Goal: Task Accomplishment & Management: Complete application form

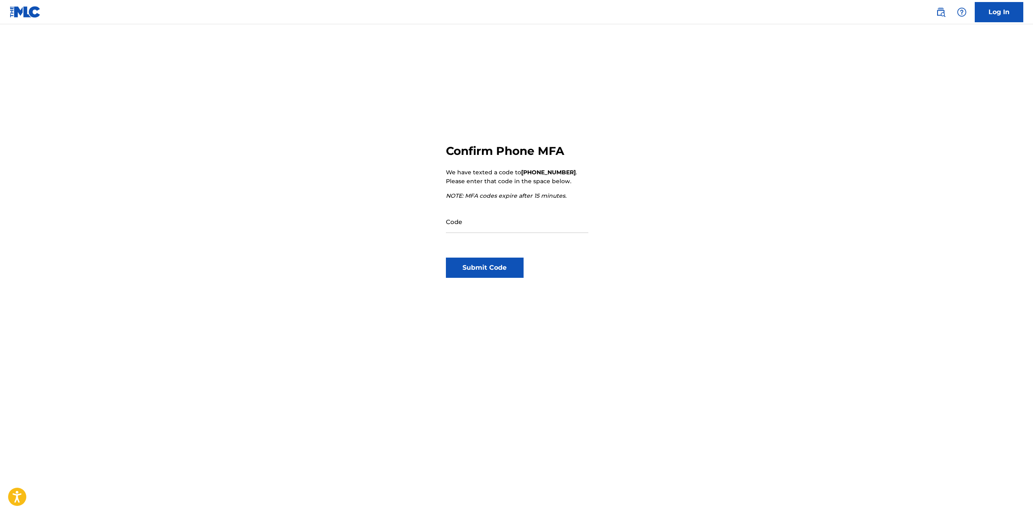
click at [503, 225] on input "Code" at bounding box center [517, 221] width 142 height 23
type input "836092"
click at [501, 265] on button "Submit Code" at bounding box center [485, 268] width 78 height 20
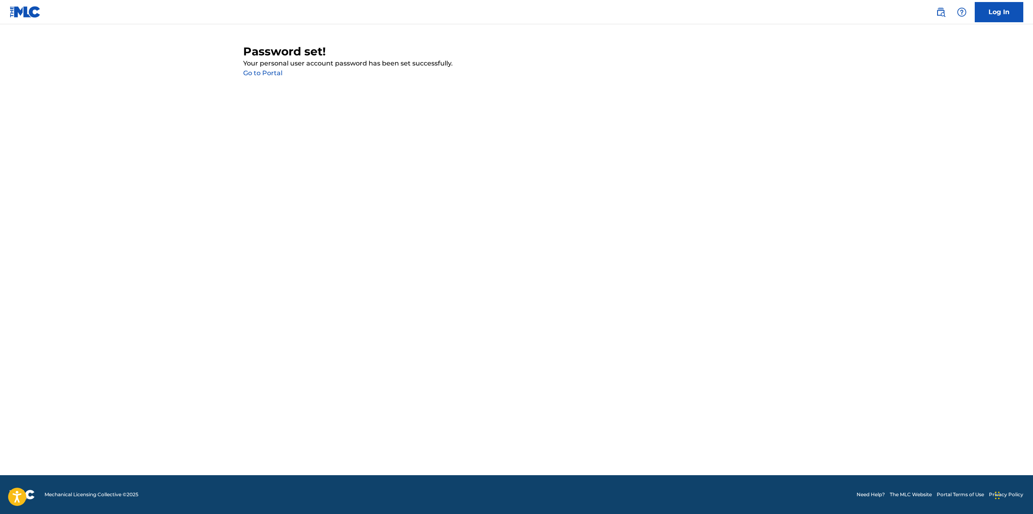
click at [270, 73] on link "Go to Portal" at bounding box center [262, 73] width 39 height 8
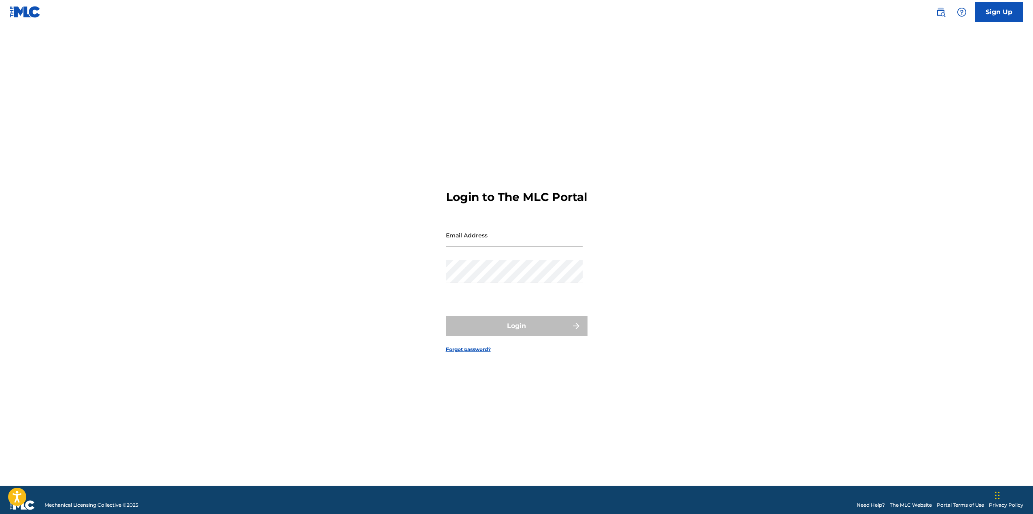
click at [474, 233] on input "Email Address" at bounding box center [514, 235] width 137 height 23
type input "[EMAIL_ADDRESS][DOMAIN_NAME]"
click at [446, 316] on button "Login" at bounding box center [517, 326] width 142 height 20
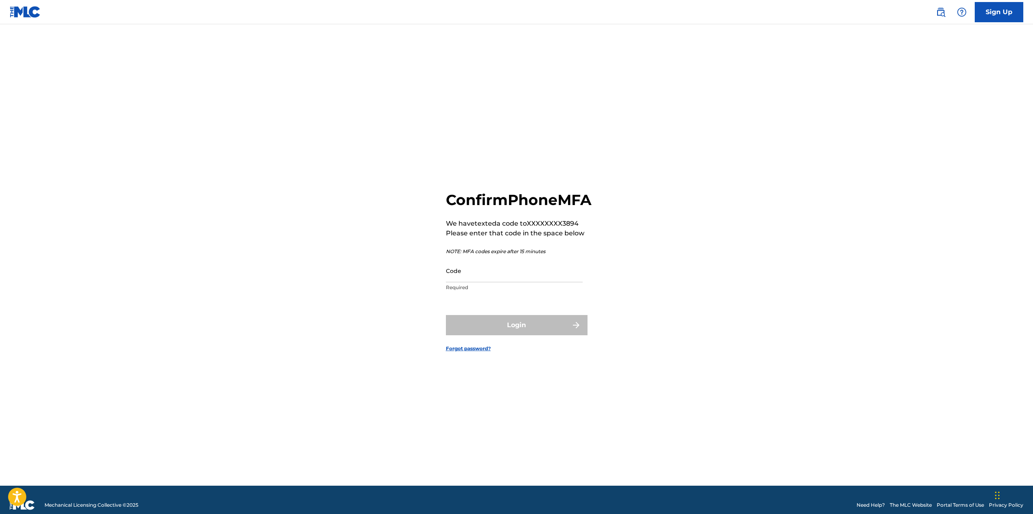
click at [504, 283] on input "Code" at bounding box center [514, 270] width 137 height 23
type input "530949"
click at [512, 336] on button "Login" at bounding box center [517, 325] width 142 height 20
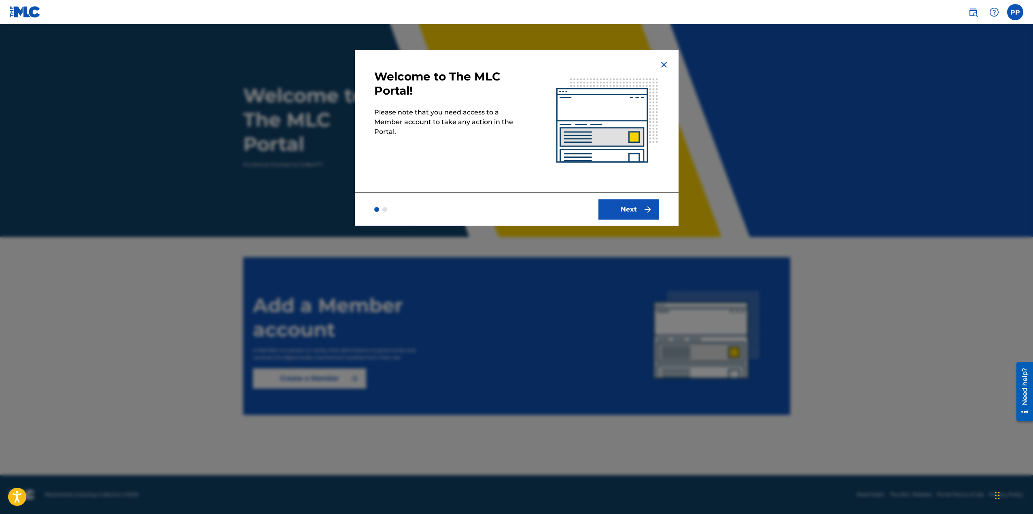
click at [644, 212] on img "submit" at bounding box center [648, 210] width 10 height 10
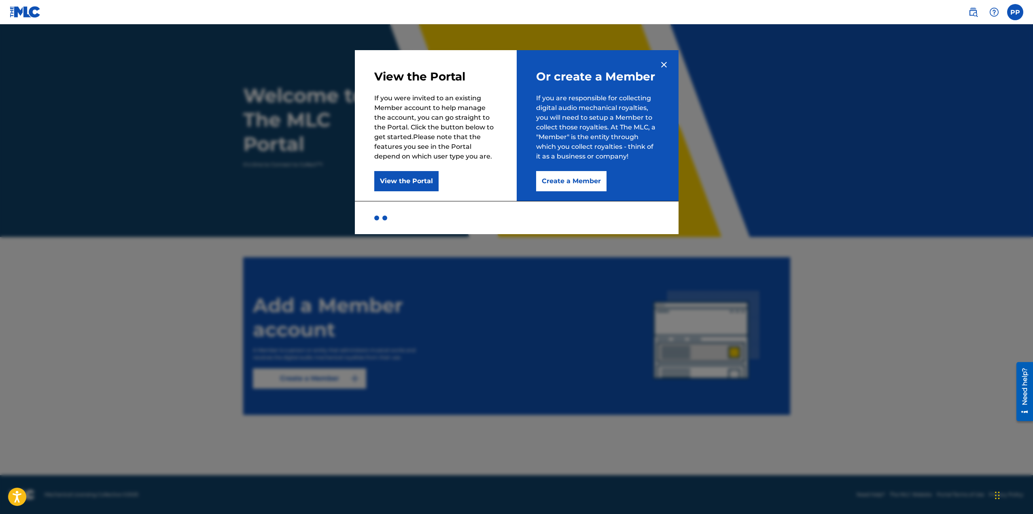
click at [421, 175] on button "View the Portal" at bounding box center [406, 181] width 64 height 20
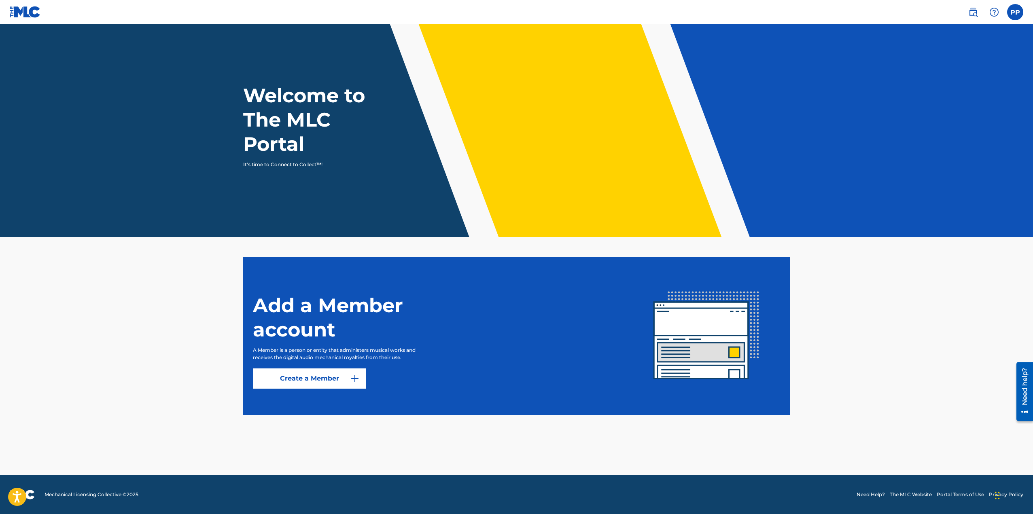
click at [485, 151] on div "Welcome to The MLC Portal It's time to Connect to Collect™!" at bounding box center [517, 125] width 567 height 85
click at [333, 376] on link "Create a Member" at bounding box center [309, 379] width 113 height 20
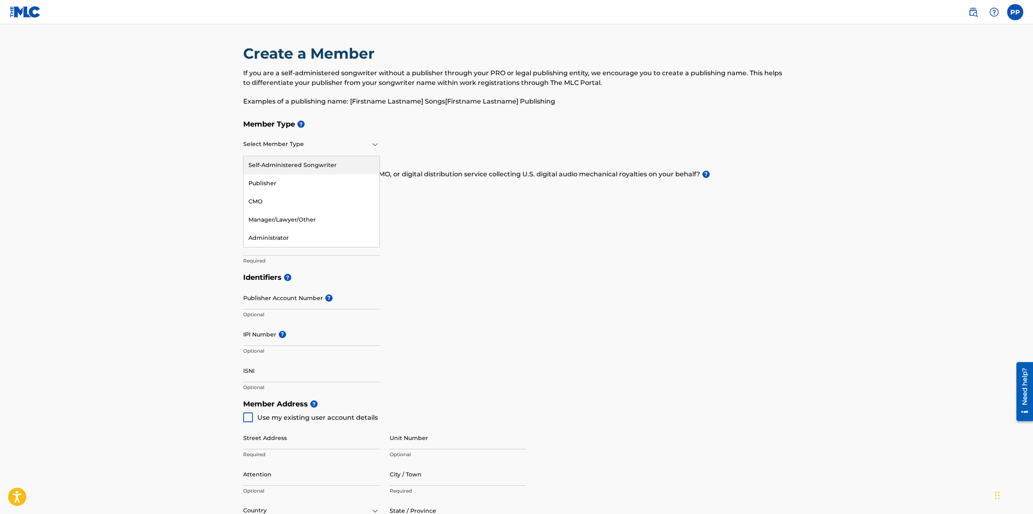
click at [379, 144] on icon at bounding box center [375, 145] width 10 height 10
click at [268, 181] on div "Publisher" at bounding box center [312, 183] width 136 height 18
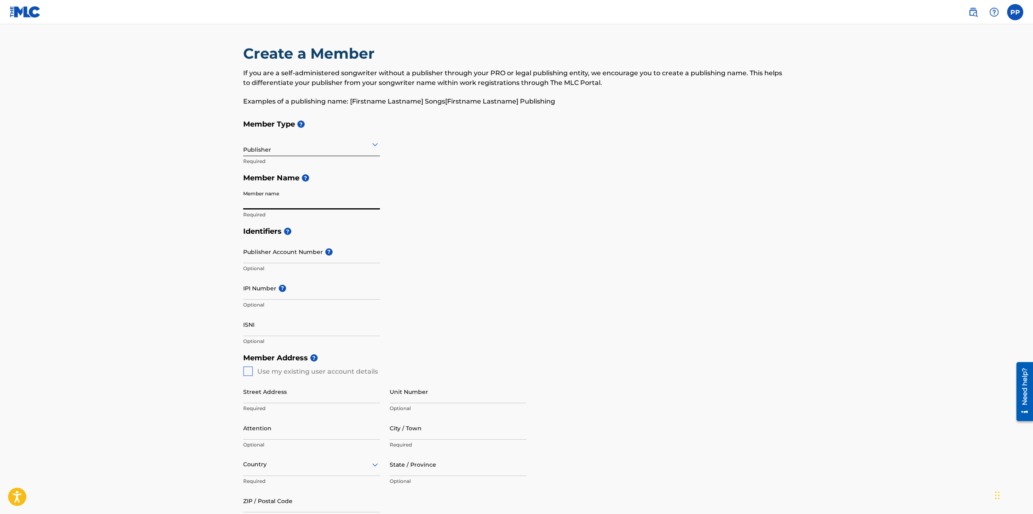
click at [272, 198] on input "Member name" at bounding box center [311, 198] width 137 height 23
type input "[PERSON_NAME]"
type input "1120 [PERSON_NAME]"
click at [300, 253] on input "Publisher Account Number ?" at bounding box center [311, 251] width 137 height 23
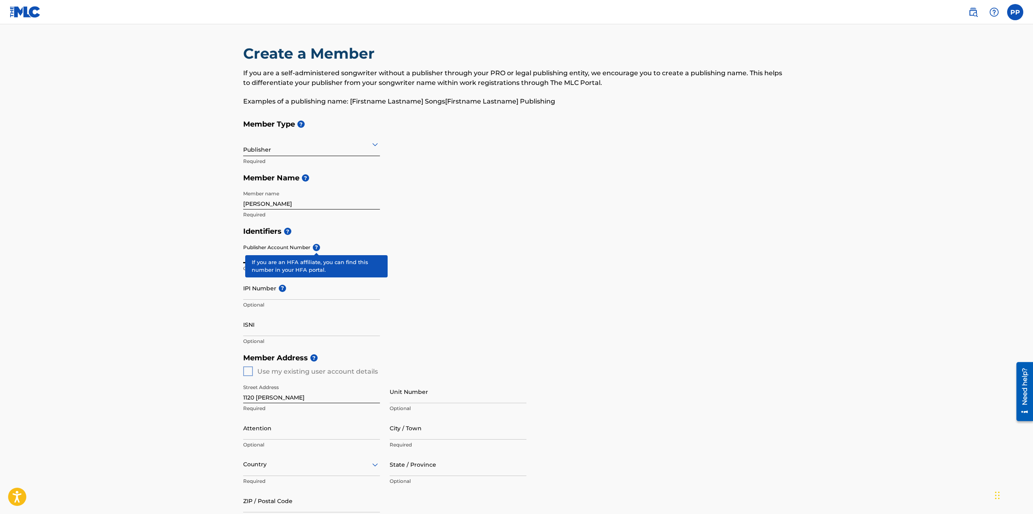
click at [315, 246] on div "Publisher Account Number ? Optional" at bounding box center [311, 258] width 137 height 36
click at [316, 246] on div "Publisher Account Number ? Optional" at bounding box center [311, 258] width 137 height 36
click at [382, 228] on h5 "Identifiers ?" at bounding box center [516, 231] width 547 height 17
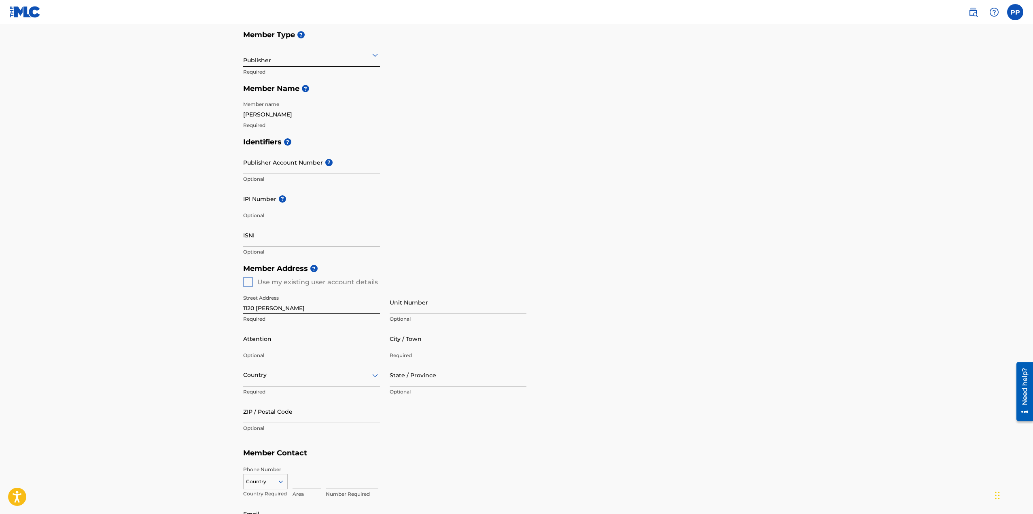
scroll to position [121, 0]
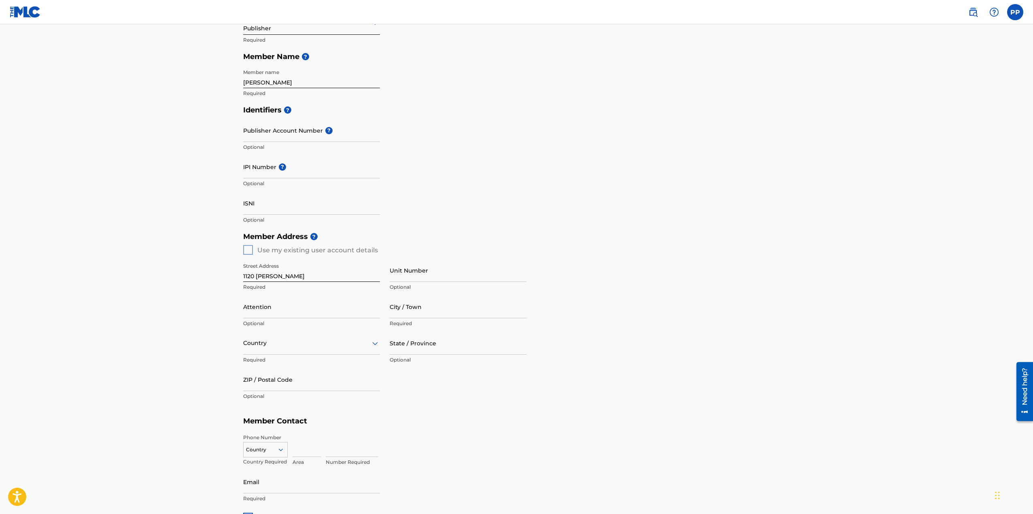
click at [251, 252] on div "Member Address ? Use my existing user account details Street Address [GEOGRAPHI…" at bounding box center [516, 320] width 547 height 185
click at [257, 251] on div "Member Address ? Use my existing user account details Street Address [GEOGRAPHI…" at bounding box center [516, 320] width 547 height 185
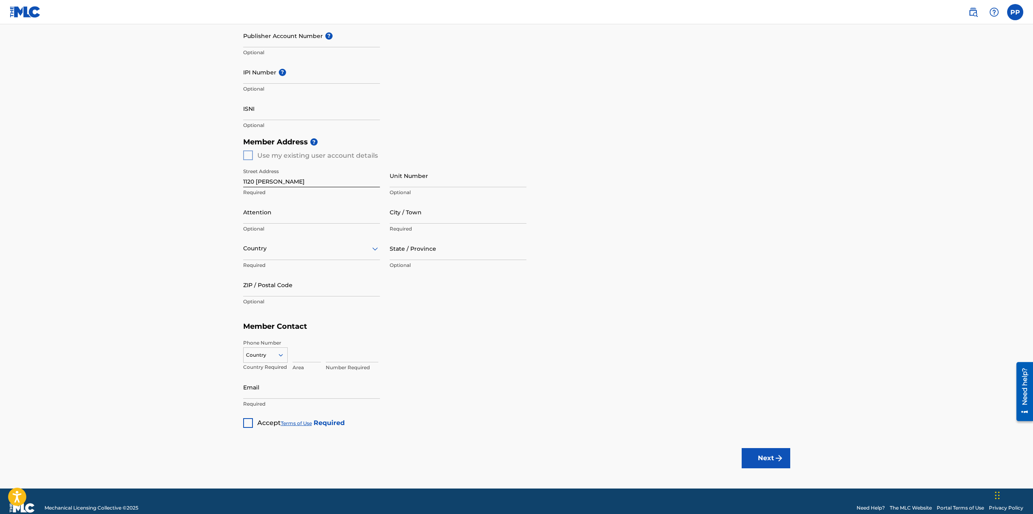
scroll to position [229, 0]
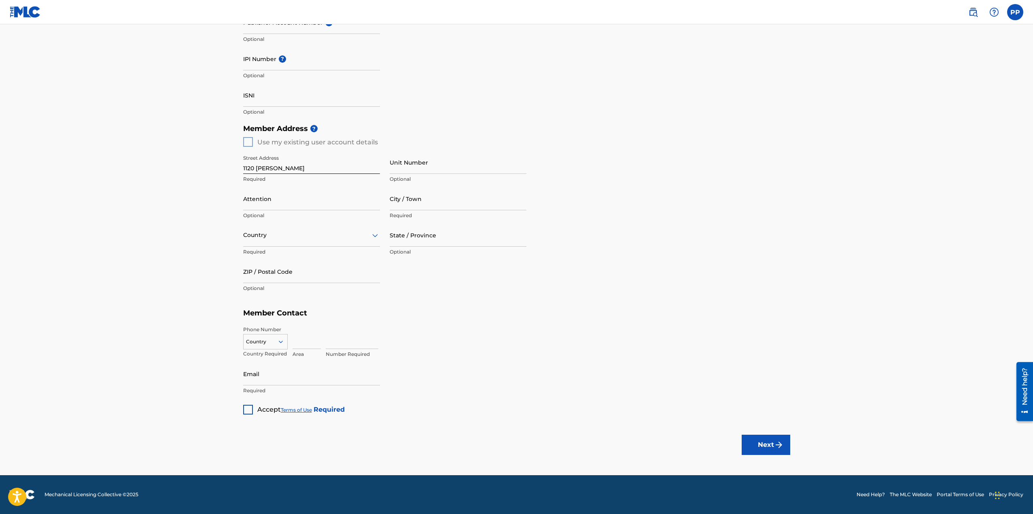
click at [285, 342] on div at bounding box center [283, 341] width 7 height 7
click at [265, 355] on div "US, [GEOGRAPHIC_DATA] +1" at bounding box center [266, 362] width 44 height 32
click at [299, 344] on input at bounding box center [307, 337] width 28 height 23
type input "434"
type input "[PERSON_NAME]"
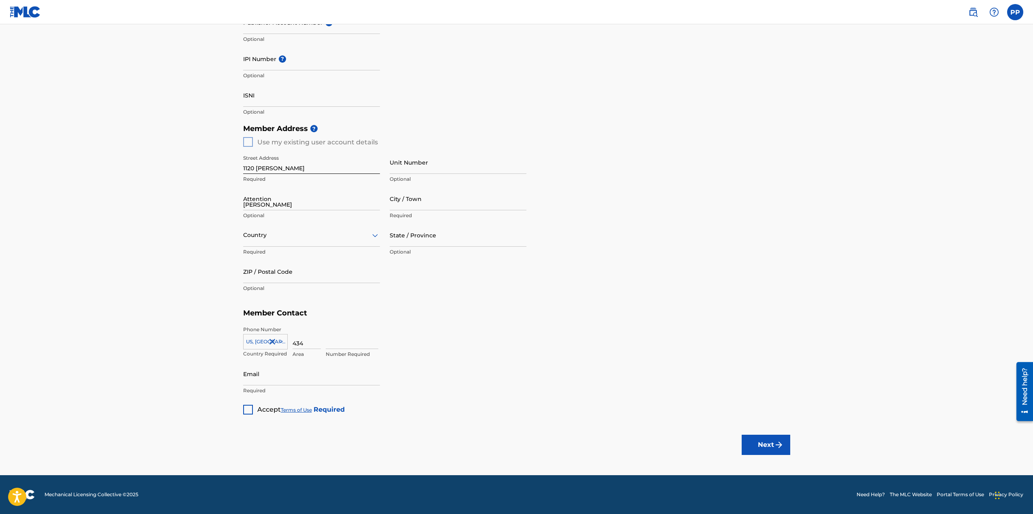
type input "[GEOGRAPHIC_DATA]"
type input "QC"
type input "H7K 3W5"
type input "8813894"
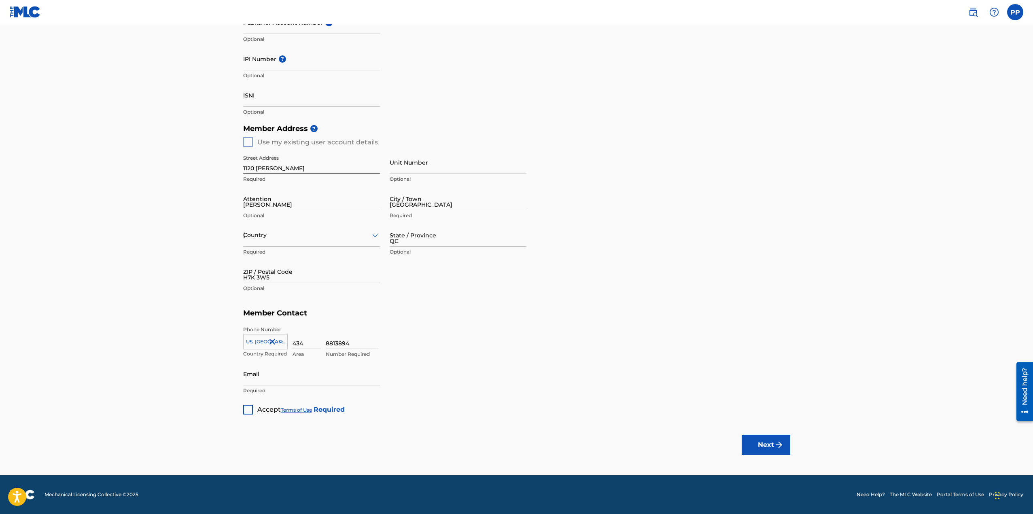
type input "[EMAIL_ADDRESS][DOMAIN_NAME]"
click at [251, 411] on div at bounding box center [248, 410] width 10 height 10
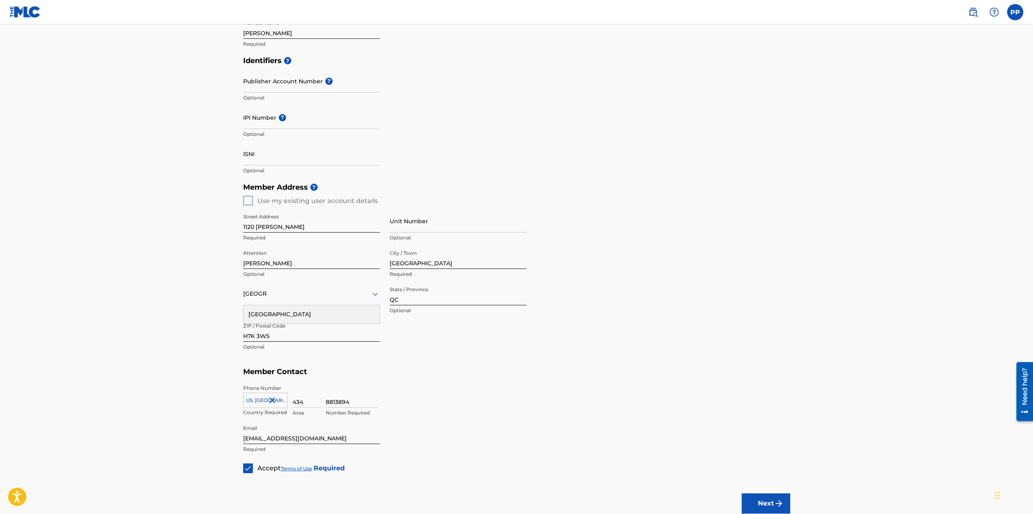
scroll to position [27, 0]
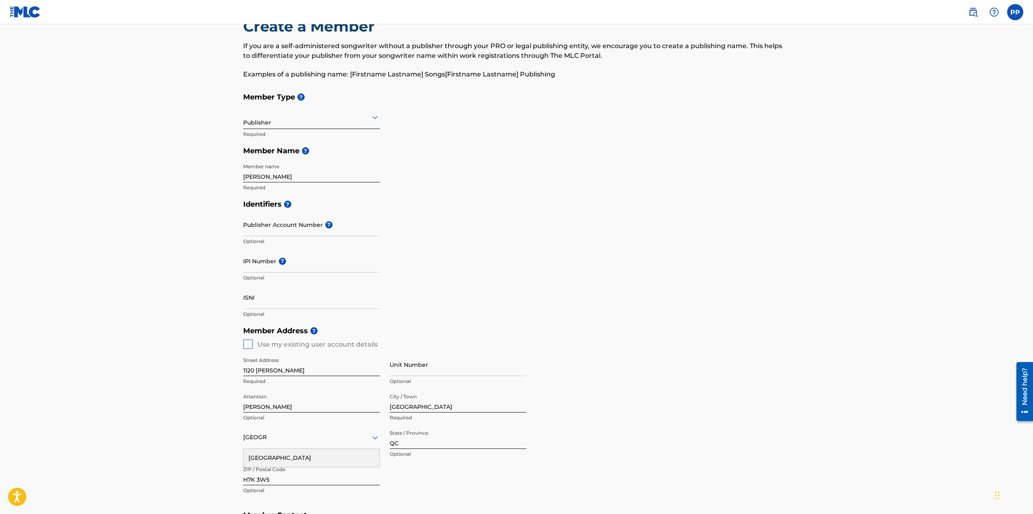
click at [318, 127] on div "Publisher" at bounding box center [311, 117] width 137 height 23
click at [308, 140] on div "Self-Administered Songwriter" at bounding box center [312, 138] width 136 height 18
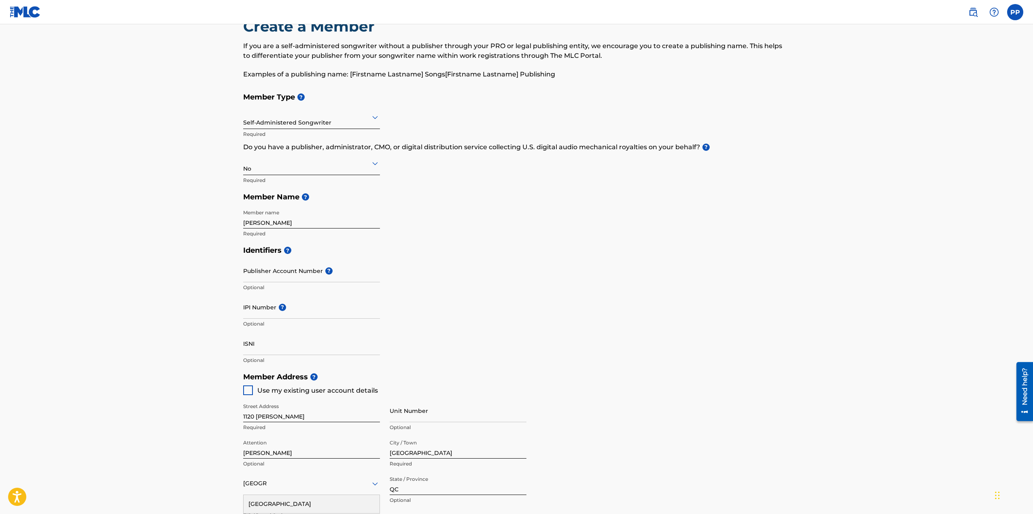
click at [372, 161] on icon at bounding box center [375, 164] width 10 height 10
click at [372, 162] on icon at bounding box center [375, 163] width 6 height 3
click at [372, 164] on icon at bounding box center [375, 164] width 10 height 10
click at [263, 186] on div "Yes" at bounding box center [312, 184] width 136 height 18
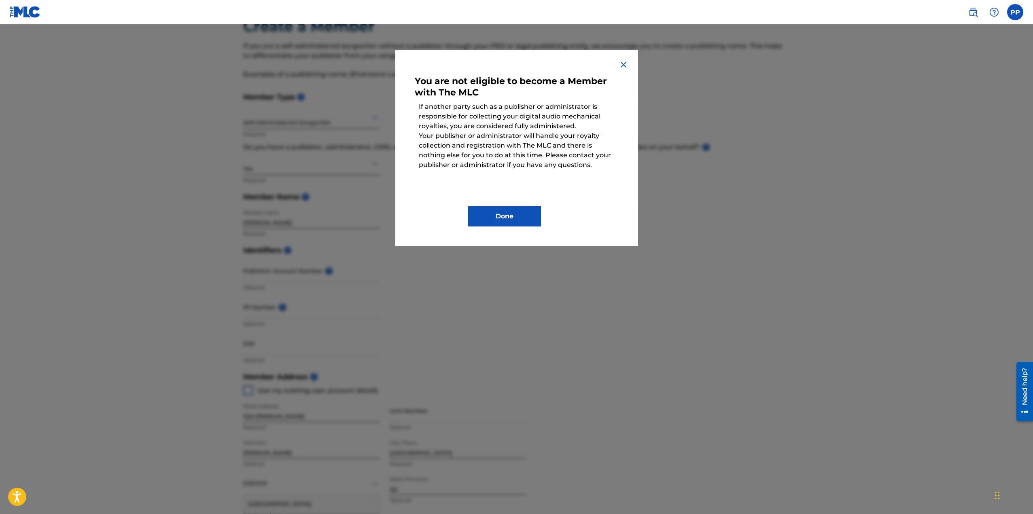
drag, startPoint x: 499, startPoint y: 221, endPoint x: 614, endPoint y: 57, distance: 199.8
click at [616, 55] on div "You are not eligible to become a Member with The MLC If another party such as a…" at bounding box center [516, 148] width 243 height 196
click at [625, 64] on img at bounding box center [624, 65] width 10 height 10
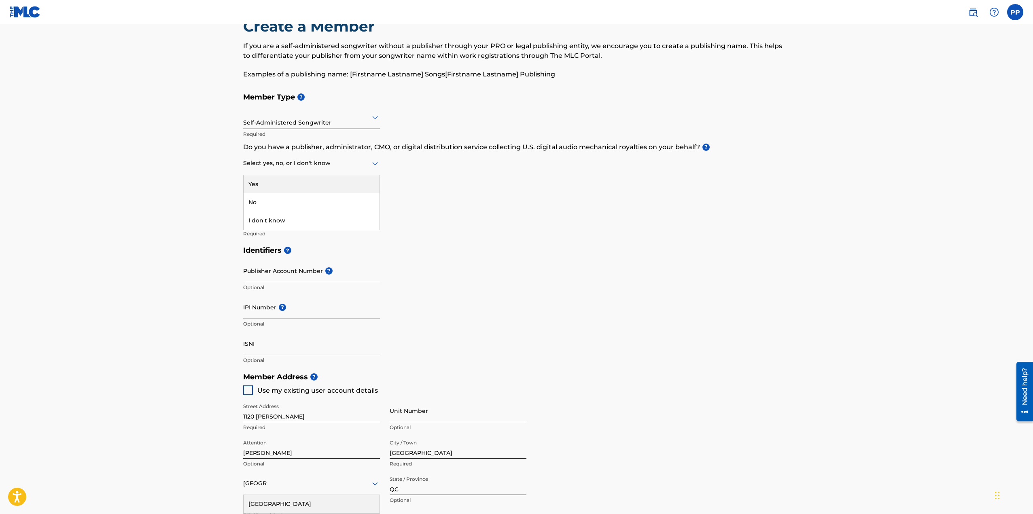
click at [376, 164] on icon at bounding box center [375, 163] width 6 height 3
click at [258, 206] on div "No" at bounding box center [312, 202] width 136 height 18
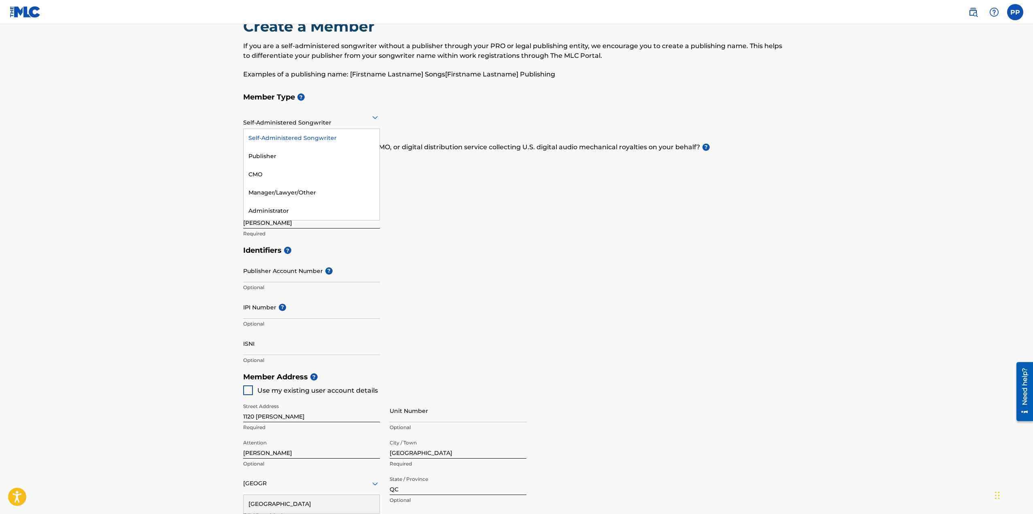
click at [374, 119] on icon at bounding box center [375, 118] width 10 height 10
click at [276, 157] on div "Publisher" at bounding box center [312, 156] width 136 height 18
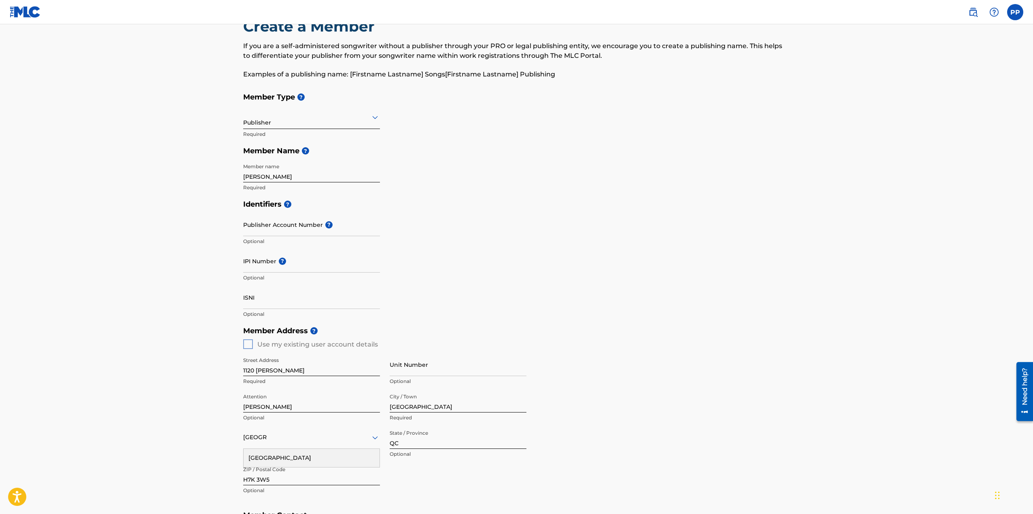
scroll to position [229, 0]
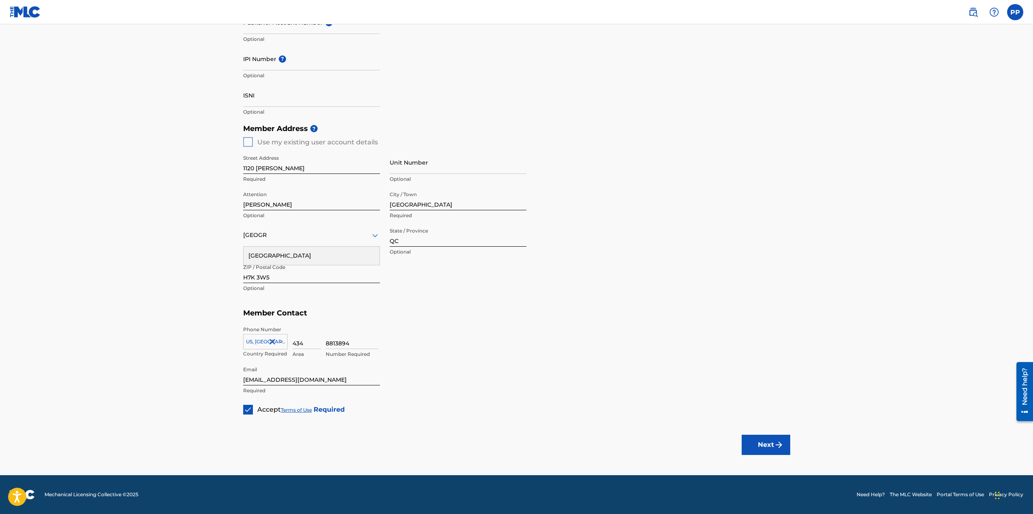
click at [775, 443] on img "submit" at bounding box center [779, 445] width 10 height 10
click at [774, 444] on img "submit" at bounding box center [779, 445] width 10 height 10
click at [329, 237] on div at bounding box center [311, 235] width 137 height 10
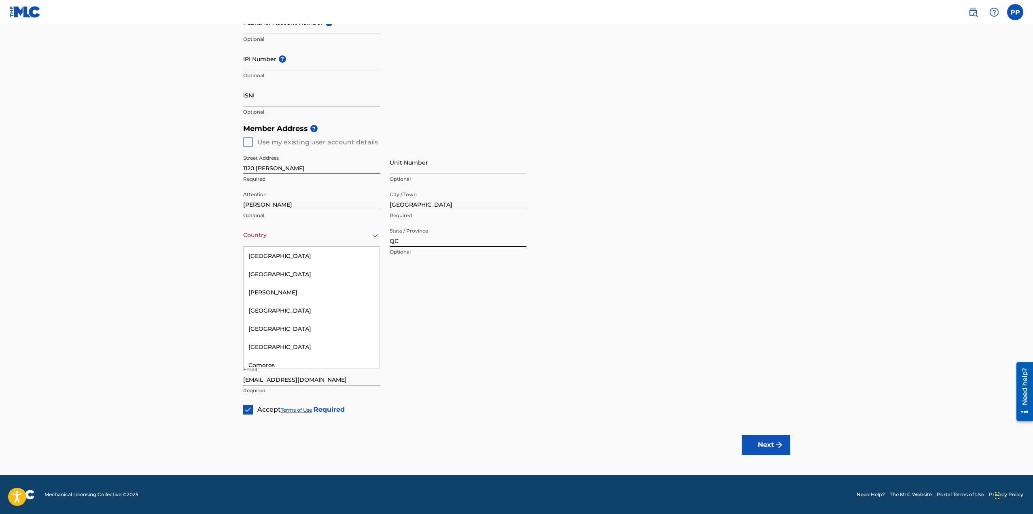
scroll to position [608, 0]
click at [285, 271] on div "[GEOGRAPHIC_DATA]" at bounding box center [312, 268] width 136 height 18
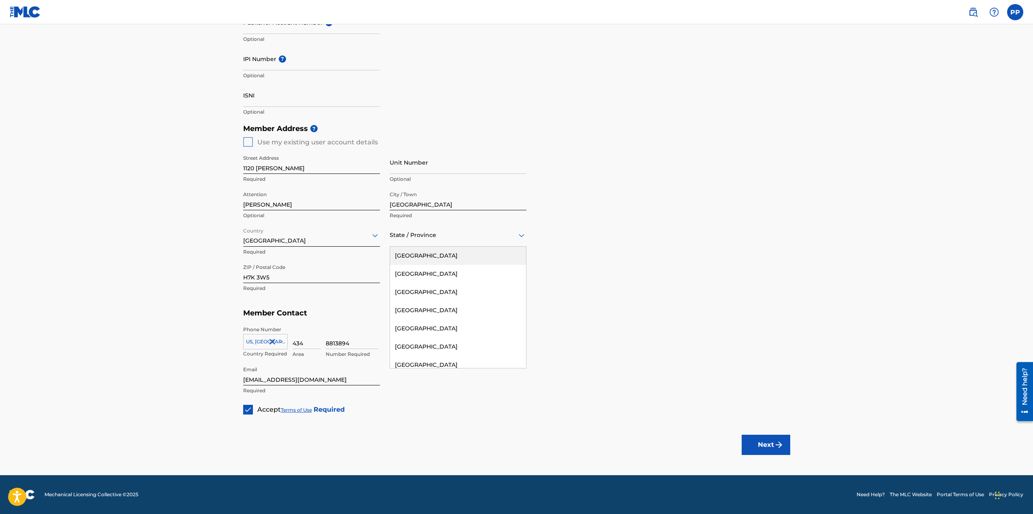
click at [442, 236] on div at bounding box center [458, 235] width 137 height 10
click at [411, 320] on div "[GEOGRAPHIC_DATA]" at bounding box center [458, 323] width 136 height 18
click at [758, 445] on button "Next" at bounding box center [766, 445] width 49 height 20
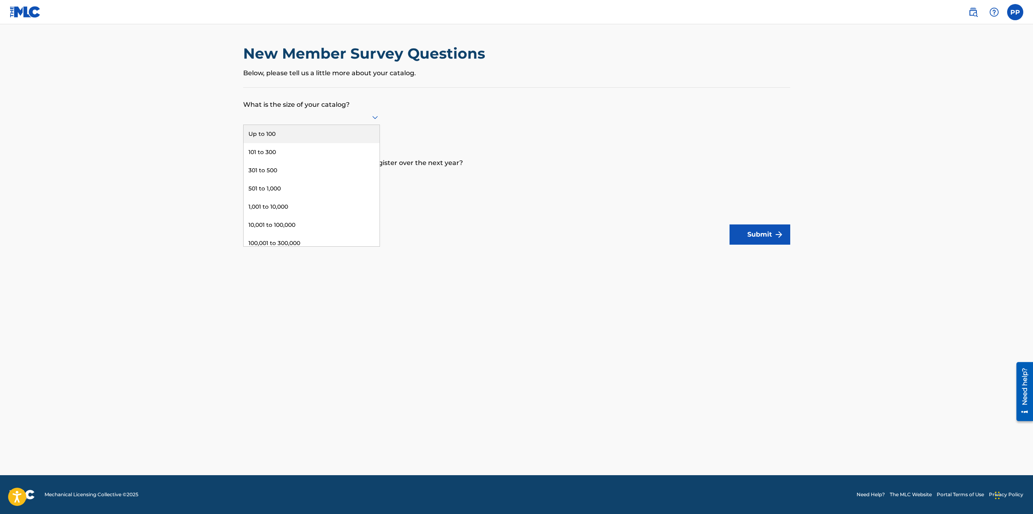
click at [378, 117] on icon at bounding box center [375, 118] width 10 height 10
click at [300, 132] on div "Up to 100" at bounding box center [312, 134] width 136 height 18
click at [373, 176] on icon at bounding box center [375, 176] width 10 height 10
click at [293, 195] on div "Up to 100" at bounding box center [312, 192] width 136 height 18
click at [773, 235] on button "Submit" at bounding box center [760, 235] width 61 height 20
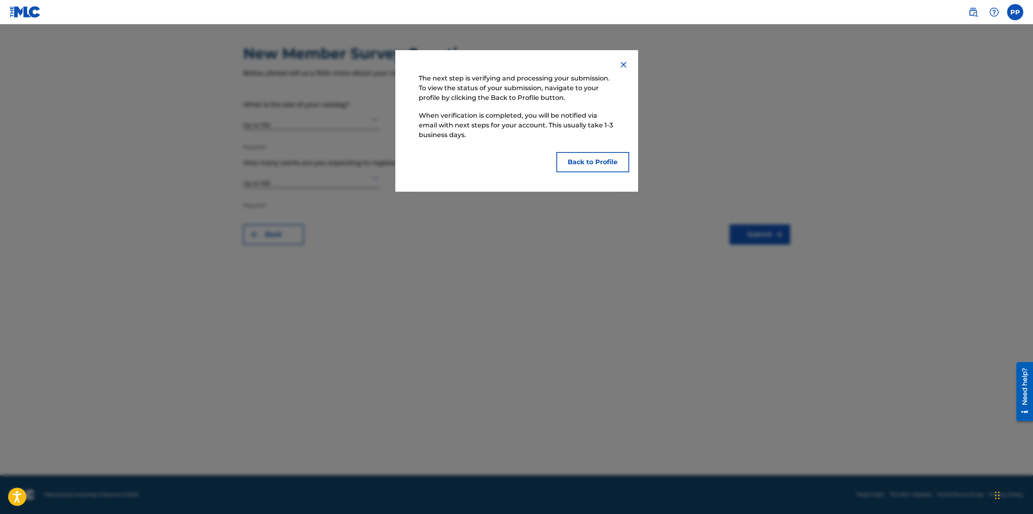
click at [602, 169] on button "Back to Profile" at bounding box center [593, 162] width 73 height 20
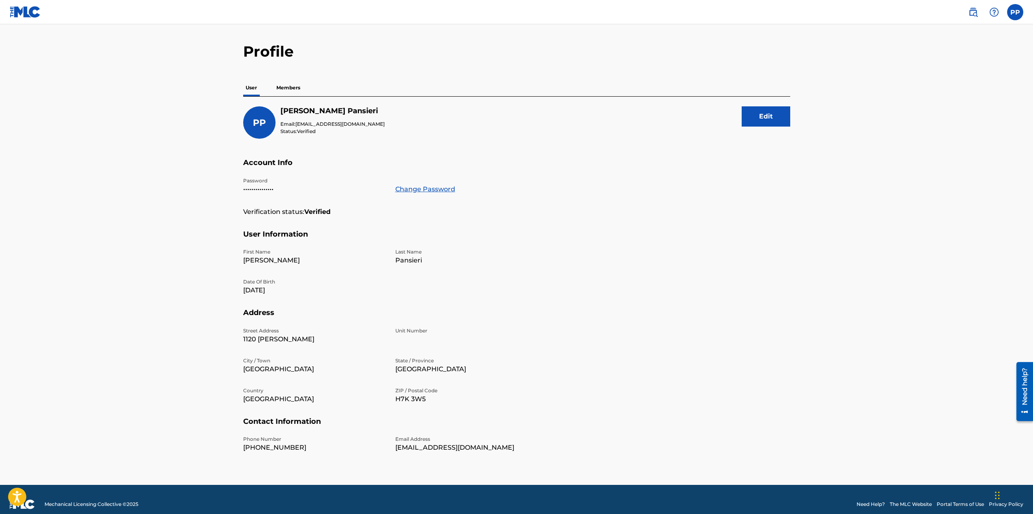
scroll to position [30, 0]
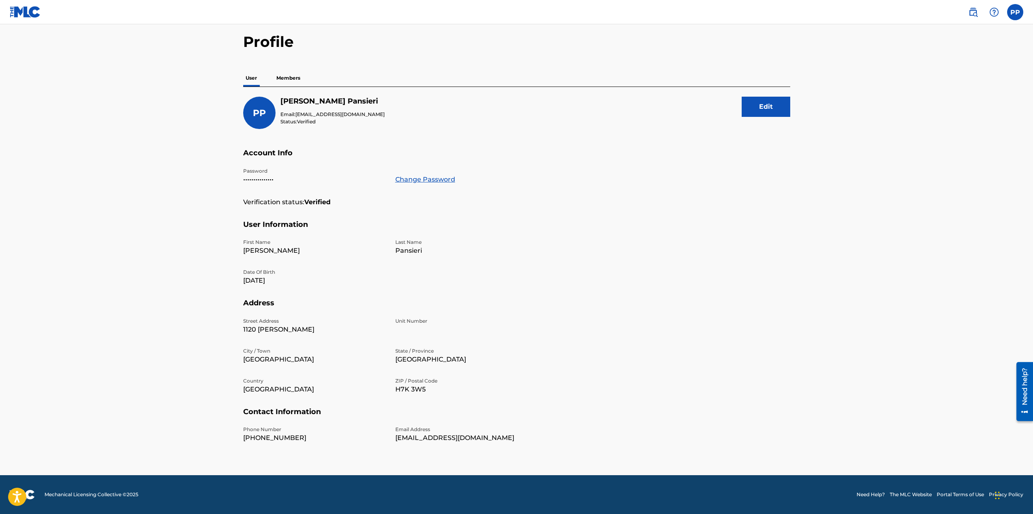
click at [31, 9] on img at bounding box center [25, 12] width 31 height 12
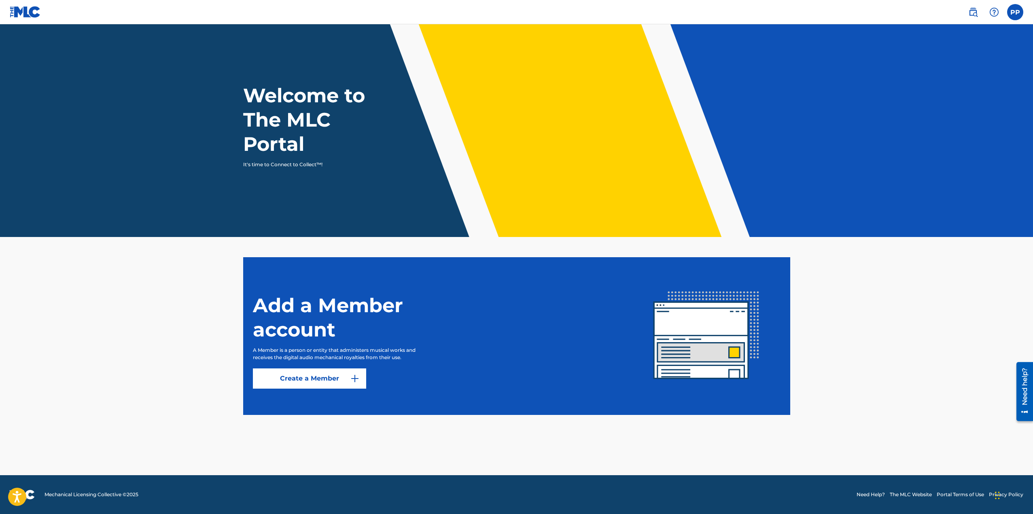
click at [273, 140] on h1 "Welcome to The MLC Portal" at bounding box center [318, 119] width 151 height 73
click at [275, 140] on h1 "Welcome to The MLC Portal" at bounding box center [318, 119] width 151 height 73
click at [349, 165] on p "It's time to Connect to Collect™!" at bounding box center [313, 164] width 140 height 7
click at [1020, 15] on label at bounding box center [1015, 12] width 16 height 16
click at [1015, 12] on input "PP [PERSON_NAME] [EMAIL_ADDRESS][DOMAIN_NAME] Notification Preferences Profile …" at bounding box center [1015, 12] width 0 height 0
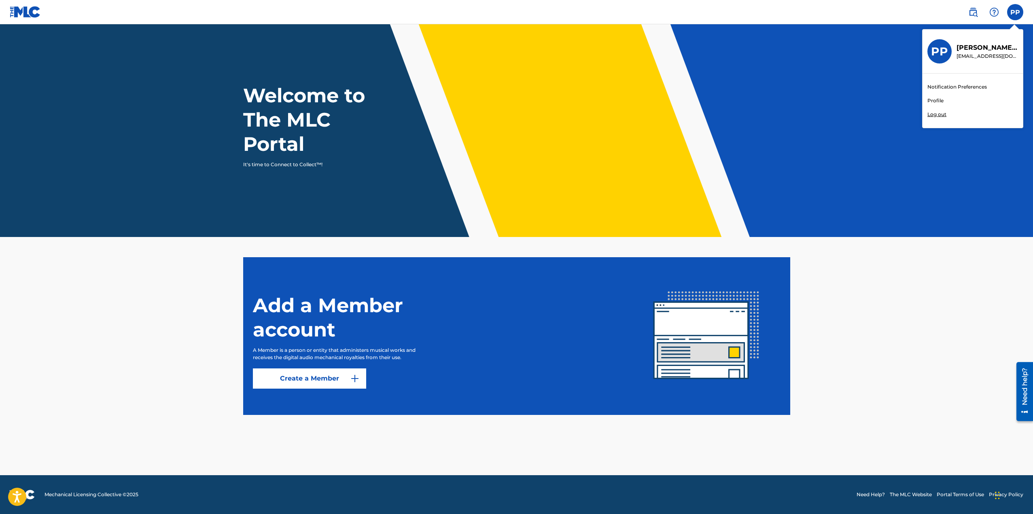
click at [959, 85] on link "Notification Preferences" at bounding box center [957, 86] width 59 height 7
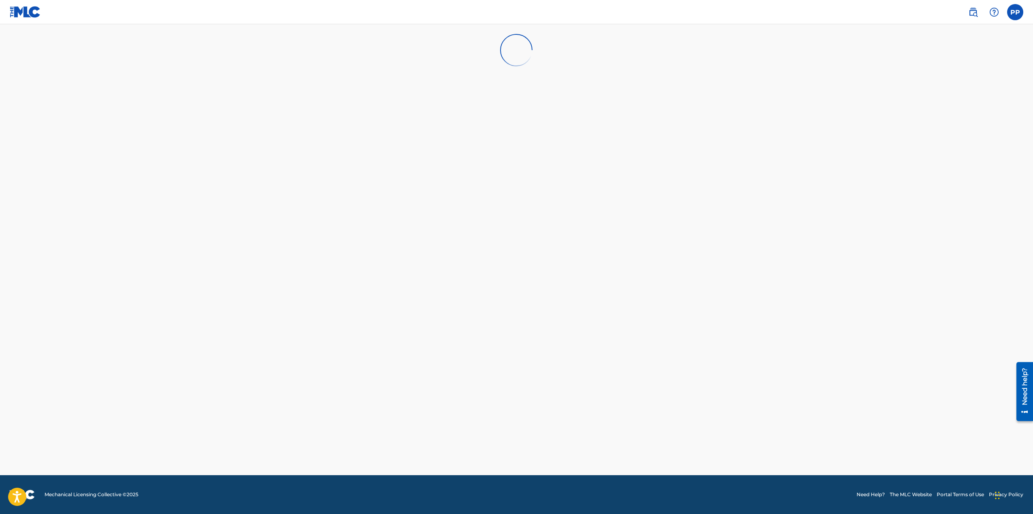
click at [1019, 13] on label at bounding box center [1015, 12] width 16 height 16
click at [1015, 12] on input "PP [PERSON_NAME] [EMAIL_ADDRESS][DOMAIN_NAME] Notification Preferences Profile …" at bounding box center [1015, 12] width 0 height 0
click at [943, 102] on link "Profile" at bounding box center [936, 100] width 16 height 7
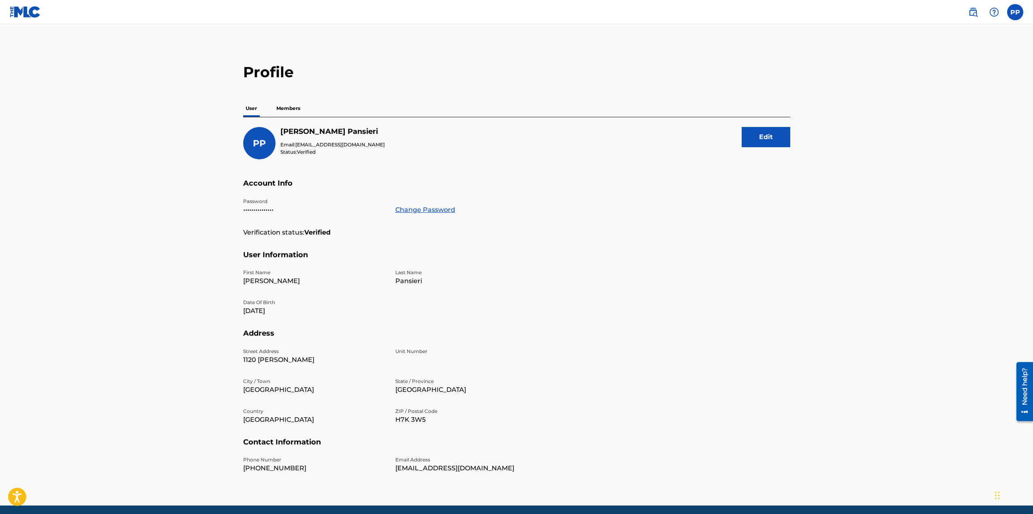
click at [290, 111] on p "Members" at bounding box center [288, 108] width 29 height 17
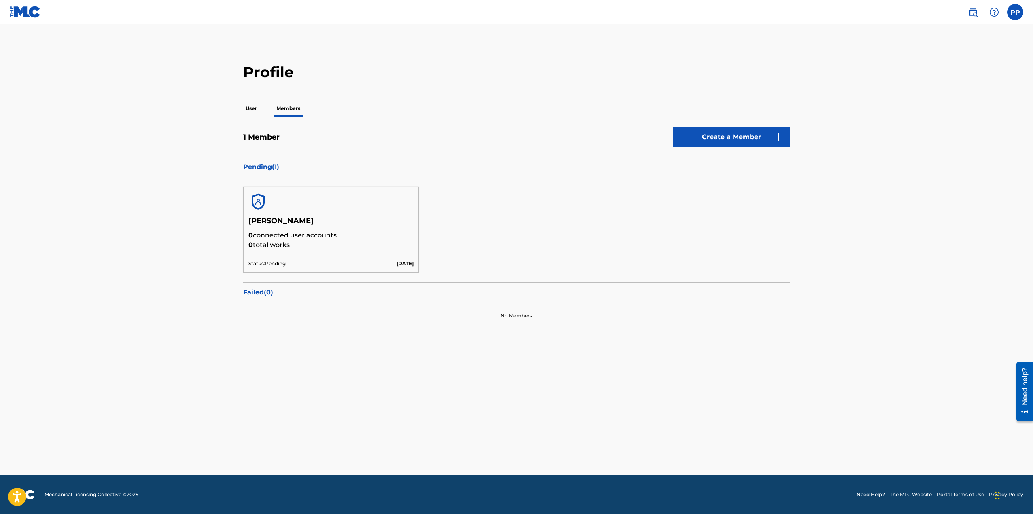
click at [249, 111] on p "User" at bounding box center [251, 108] width 16 height 17
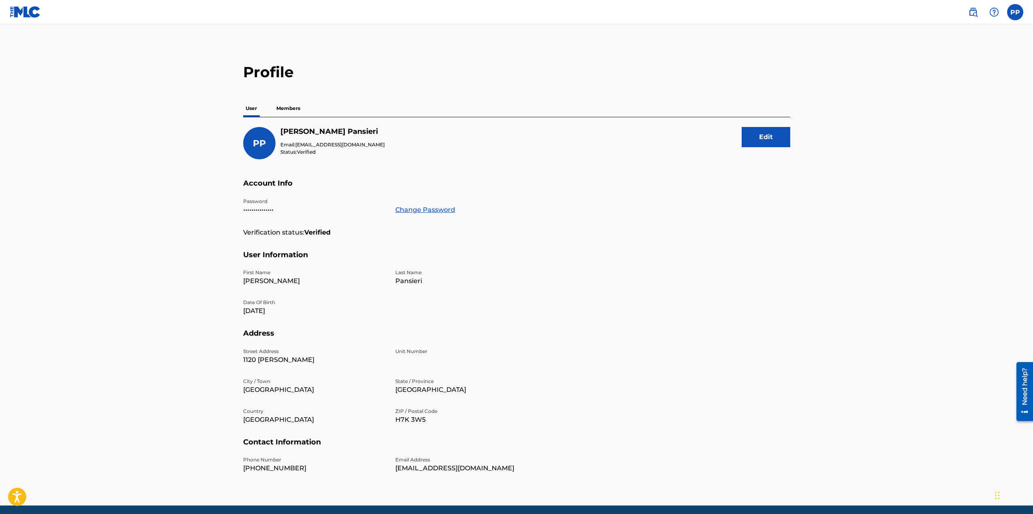
click at [287, 109] on p "Members" at bounding box center [288, 108] width 29 height 17
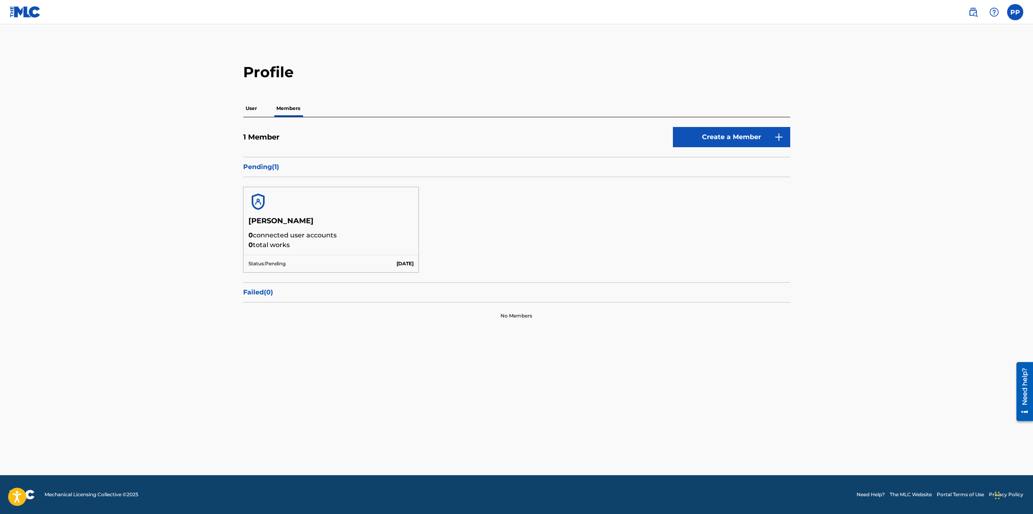
click at [255, 110] on p "User" at bounding box center [251, 108] width 16 height 17
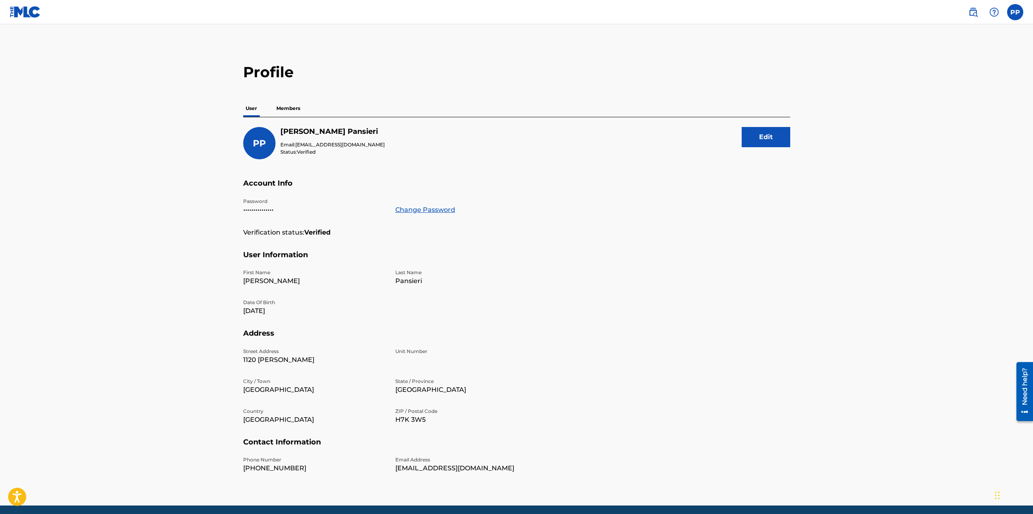
click at [283, 110] on p "Members" at bounding box center [288, 108] width 29 height 17
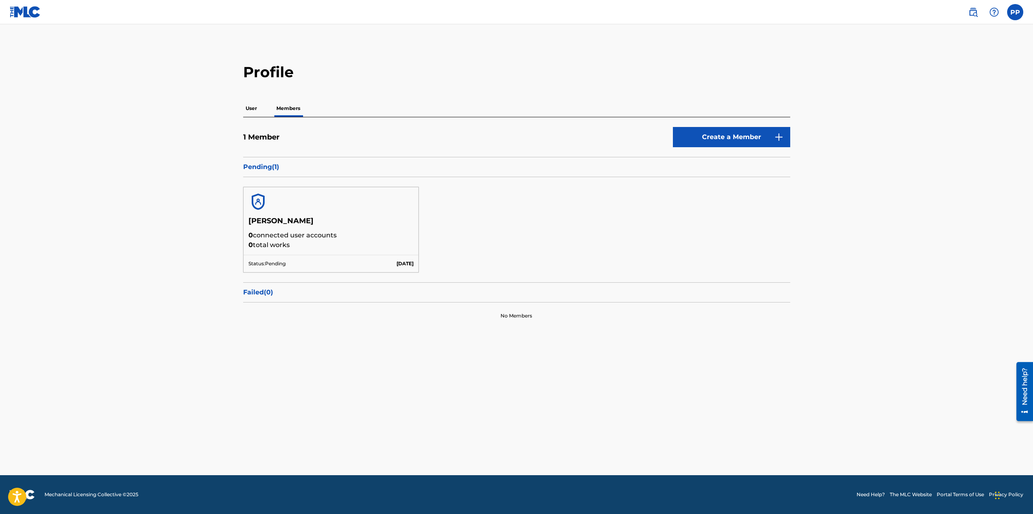
click at [411, 263] on p "[DATE]" at bounding box center [405, 263] width 17 height 7
click at [741, 146] on link "Create a Member" at bounding box center [731, 137] width 117 height 20
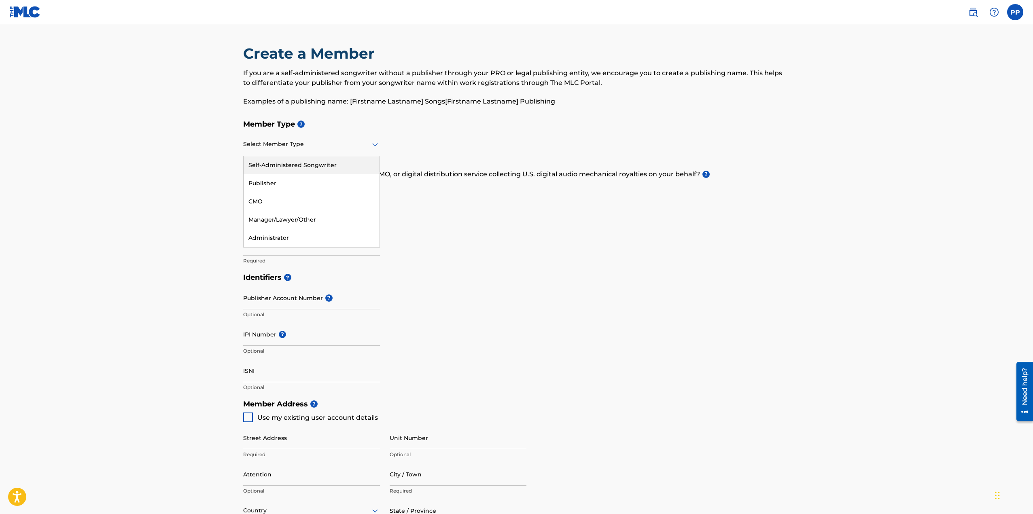
click at [378, 144] on icon at bounding box center [375, 145] width 10 height 10
click at [289, 222] on div "Manager/Lawyer/Other" at bounding box center [312, 220] width 136 height 18
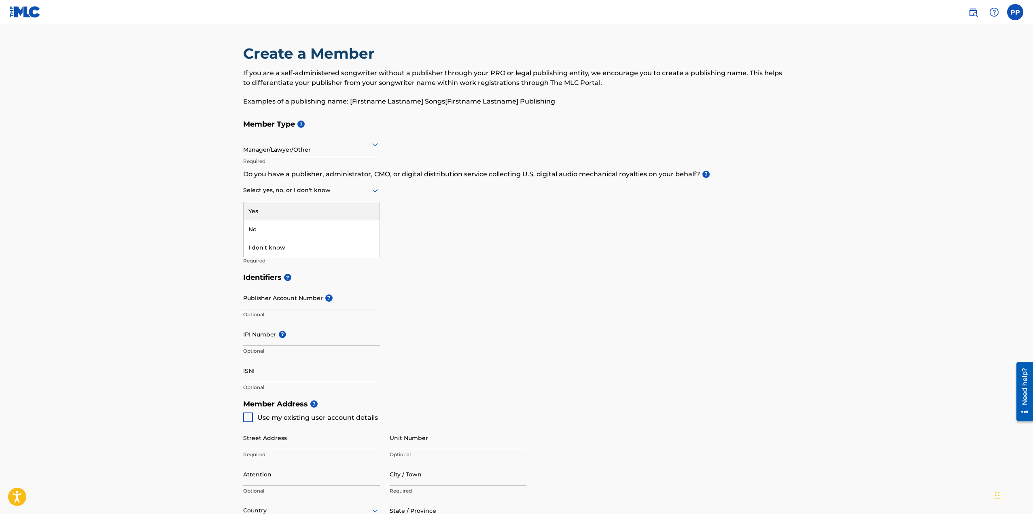
click at [291, 199] on div "Select yes, no, or I don't know" at bounding box center [311, 190] width 137 height 23
click at [415, 136] on div "Member Type ? Manager/Lawyer/Other Required Do you have a publisher, administra…" at bounding box center [516, 192] width 547 height 153
click at [378, 147] on icon at bounding box center [375, 145] width 10 height 10
click at [612, 293] on div "Identifiers ? Publisher Account Number ? Optional IPI Number ? Optional ISNI Op…" at bounding box center [516, 332] width 547 height 127
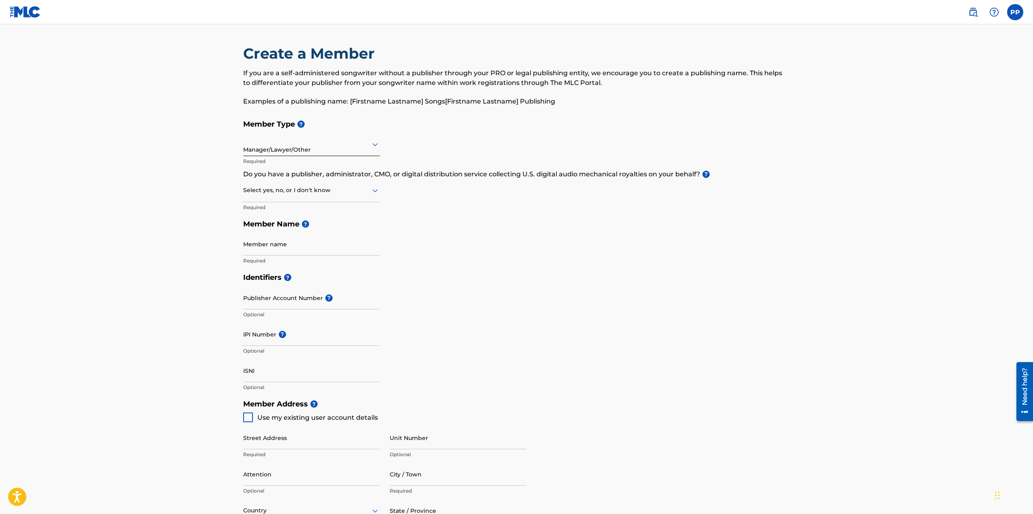
click at [15, 10] on img at bounding box center [25, 12] width 31 height 12
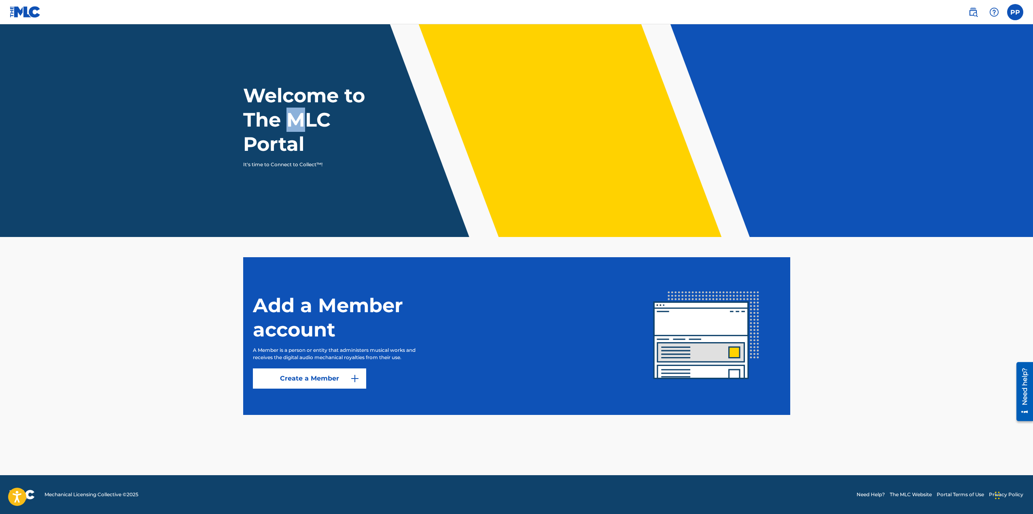
click at [296, 117] on h1 "Welcome to The MLC Portal" at bounding box center [318, 119] width 151 height 73
click at [1016, 11] on label at bounding box center [1015, 12] width 16 height 16
click at [1015, 12] on input "PP [PERSON_NAME] [EMAIL_ADDRESS][DOMAIN_NAME] Notification Preferences Profile …" at bounding box center [1015, 12] width 0 height 0
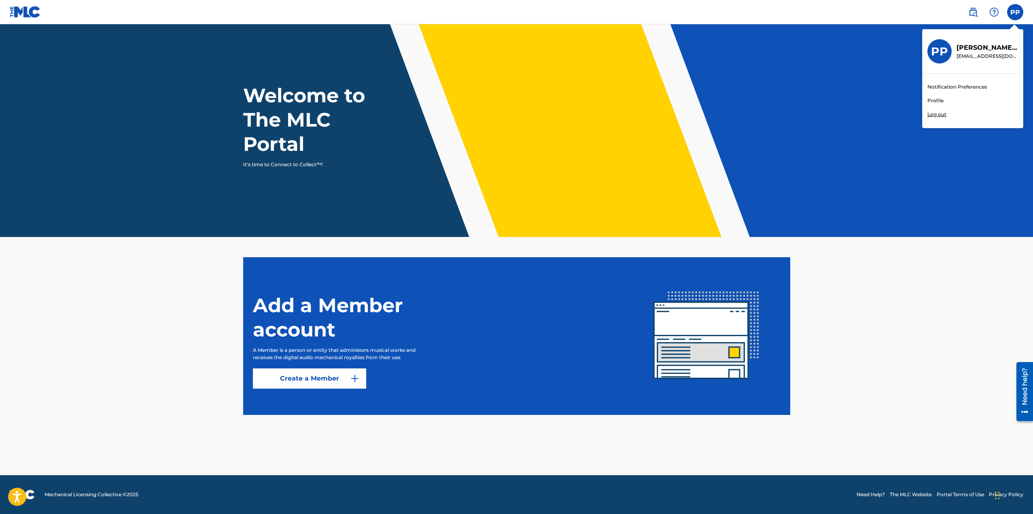
click at [1016, 11] on div "PP PP [PERSON_NAME] [EMAIL_ADDRESS][DOMAIN_NAME] Notification Preferences Profi…" at bounding box center [1015, 12] width 16 height 16
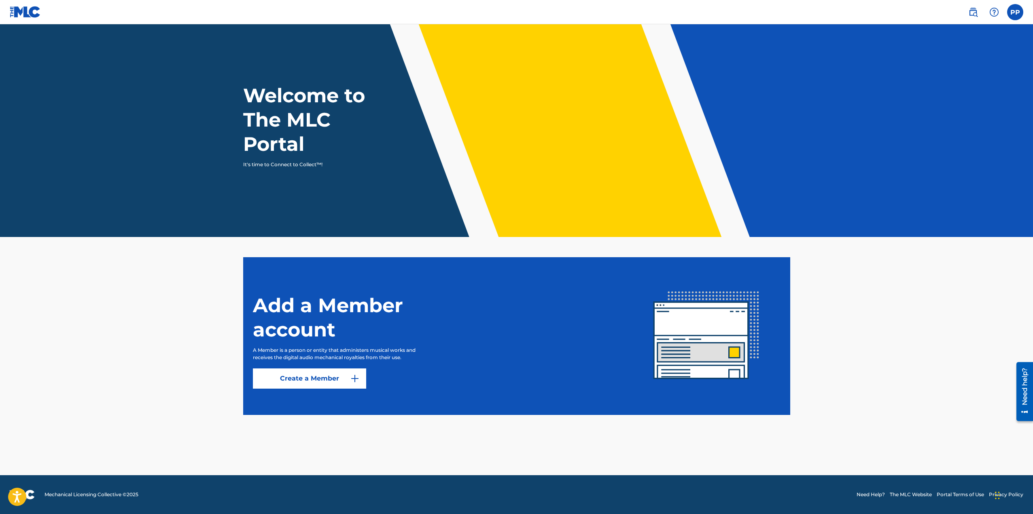
click at [978, 12] on img at bounding box center [974, 12] width 10 height 10
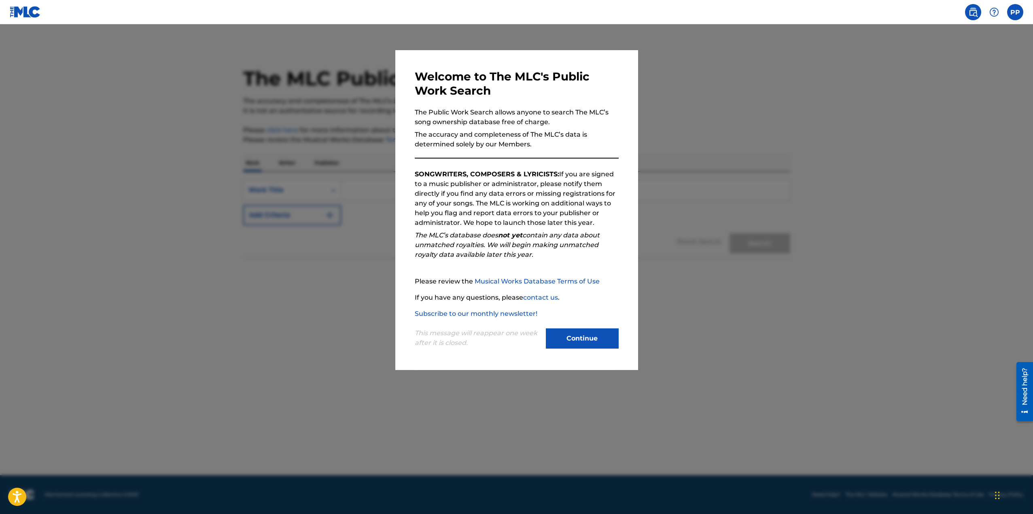
click at [588, 343] on button "Continue" at bounding box center [582, 339] width 73 height 20
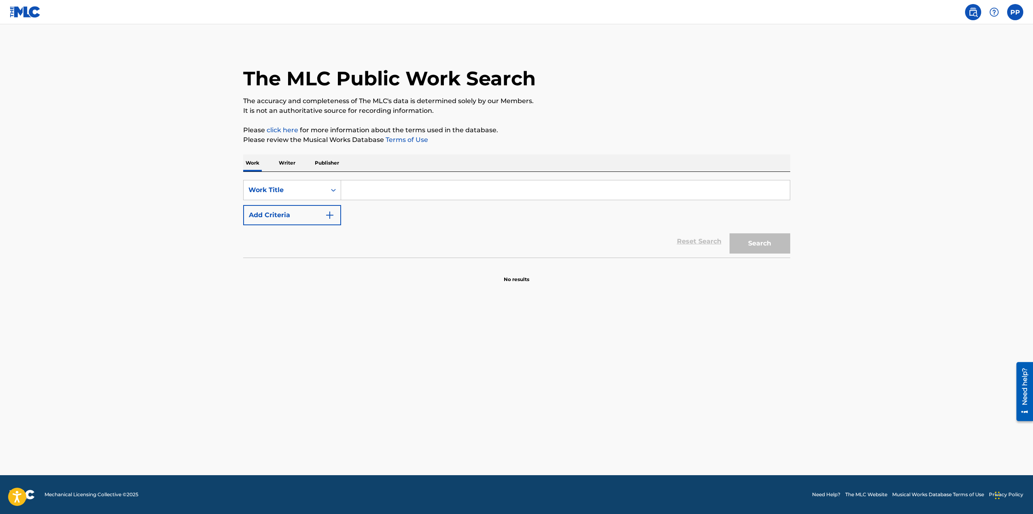
click at [284, 163] on p "Writer" at bounding box center [286, 163] width 21 height 17
click at [328, 165] on p "Publisher" at bounding box center [326, 163] width 29 height 17
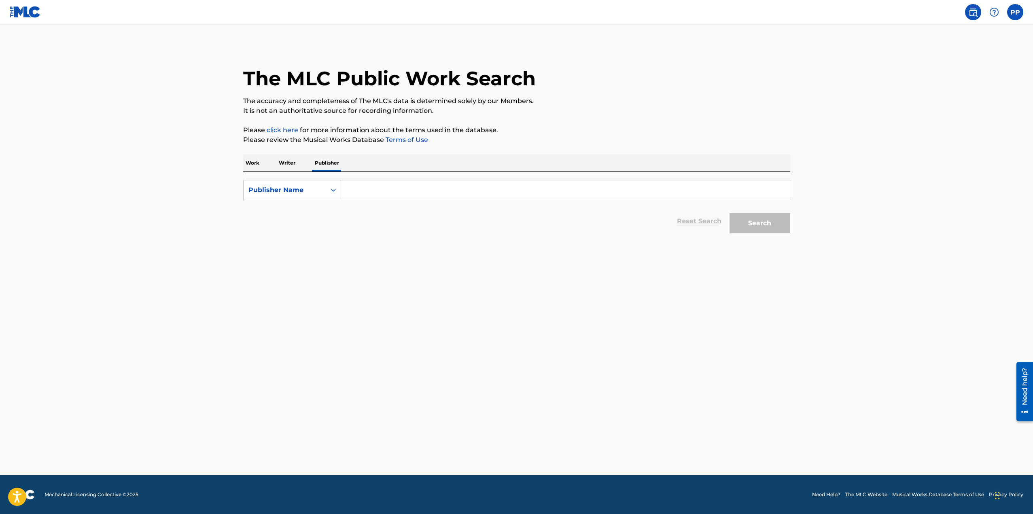
click at [292, 163] on p "Writer" at bounding box center [286, 163] width 21 height 17
click at [252, 164] on p "Work" at bounding box center [252, 163] width 19 height 17
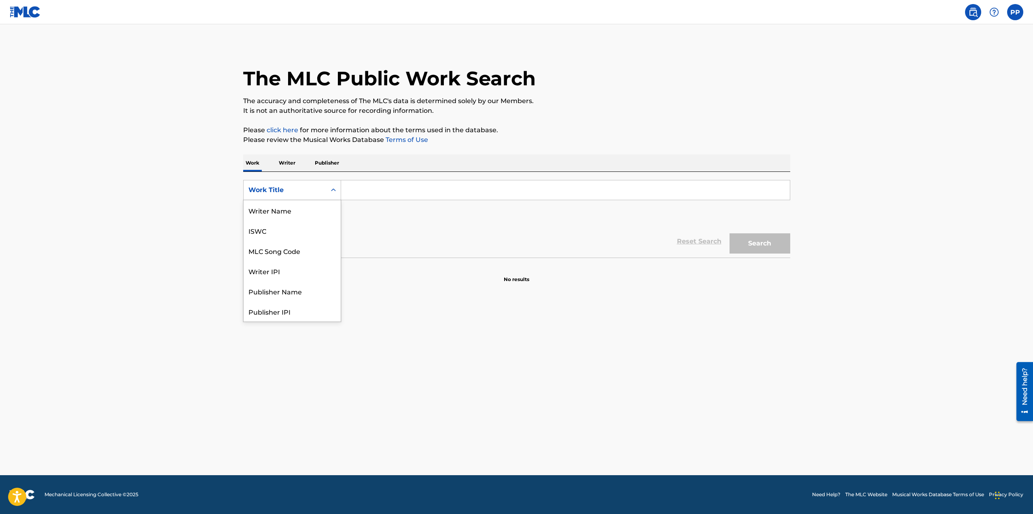
click at [334, 188] on icon "Search Form" at bounding box center [333, 190] width 8 height 8
click at [414, 231] on div "Reset Search Search" at bounding box center [516, 241] width 547 height 32
click at [289, 161] on p "Writer" at bounding box center [286, 163] width 21 height 17
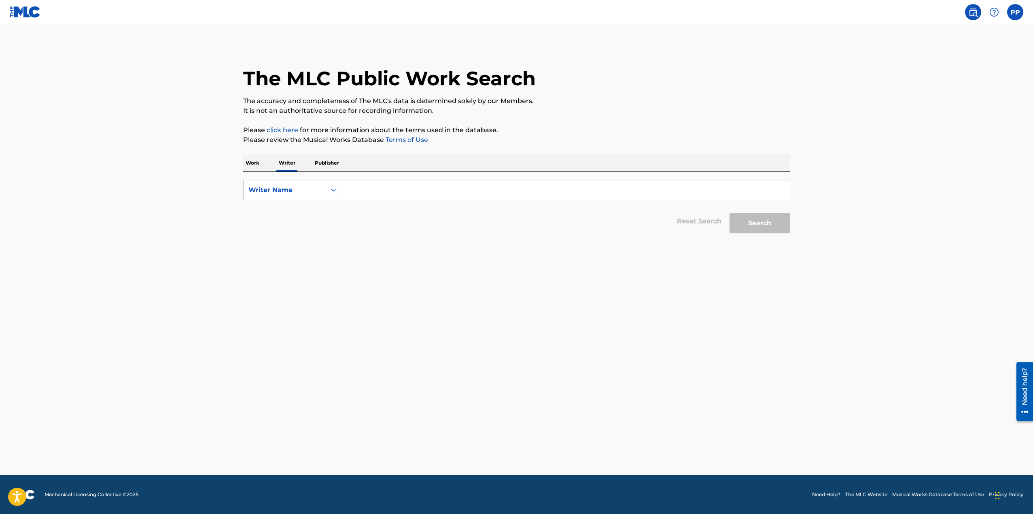
click at [392, 193] on input "Search Form" at bounding box center [565, 190] width 449 height 19
click at [260, 163] on p "Work" at bounding box center [252, 163] width 19 height 17
click at [395, 188] on input "Search Form" at bounding box center [565, 190] width 449 height 19
click at [332, 215] on img "Search Form" at bounding box center [330, 215] width 10 height 10
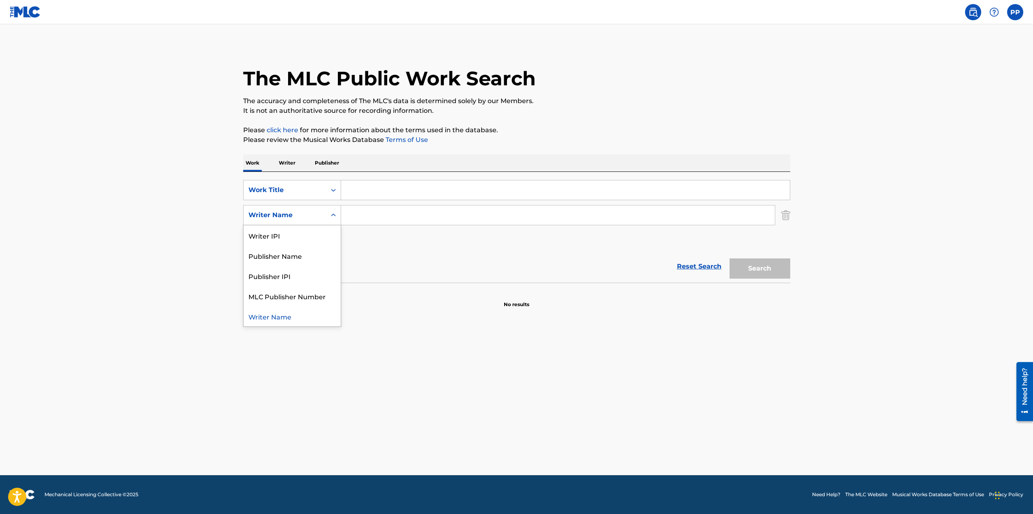
click at [332, 215] on icon "Search Form" at bounding box center [333, 215] width 5 height 3
click at [287, 161] on p "Writer" at bounding box center [286, 163] width 21 height 17
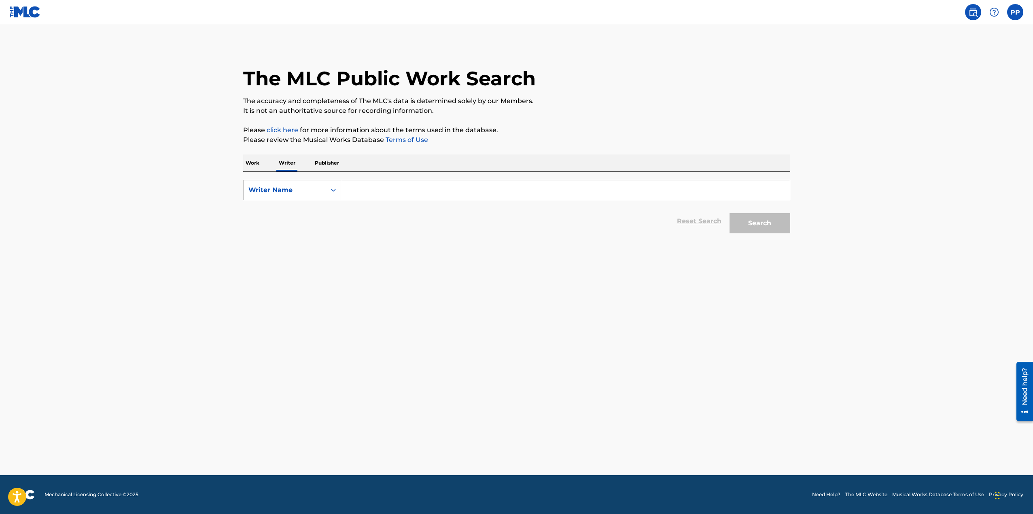
click at [330, 160] on p "Publisher" at bounding box center [326, 163] width 29 height 17
click at [290, 164] on p "Writer" at bounding box center [286, 163] width 21 height 17
click at [257, 162] on p "Work" at bounding box center [252, 163] width 19 height 17
click at [337, 192] on div "Search Form" at bounding box center [333, 190] width 15 height 15
click at [135, 179] on main "The MLC Public Work Search The accuracy and completeness of The MLC's data is d…" at bounding box center [516, 249] width 1033 height 451
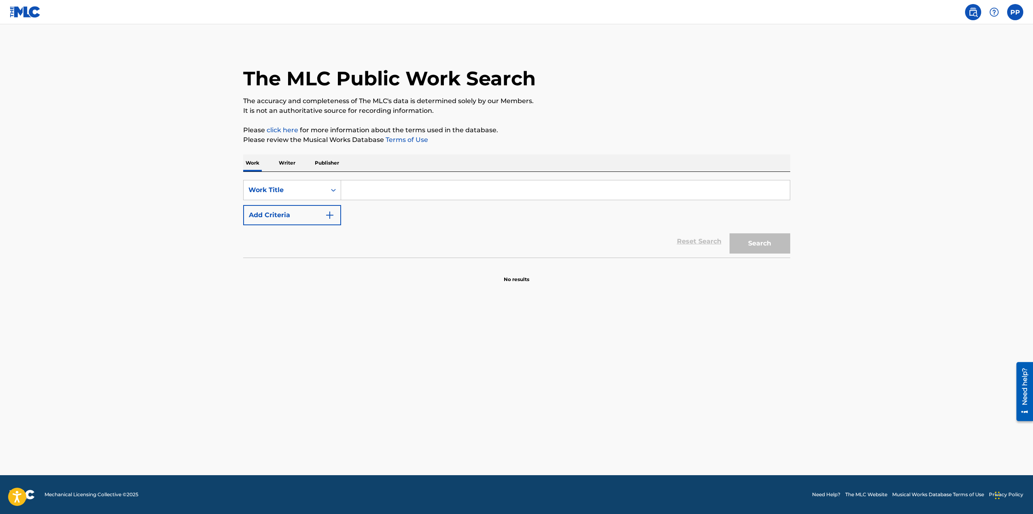
click at [404, 142] on link "Terms of Use" at bounding box center [406, 140] width 44 height 8
click at [283, 132] on link "click here" at bounding box center [283, 130] width 32 height 8
click at [970, 14] on img at bounding box center [974, 12] width 10 height 10
click at [1018, 13] on label at bounding box center [1015, 12] width 16 height 16
click at [1015, 12] on input "PP [PERSON_NAME] [EMAIL_ADDRESS][DOMAIN_NAME] Notification Preferences Profile …" at bounding box center [1015, 12] width 0 height 0
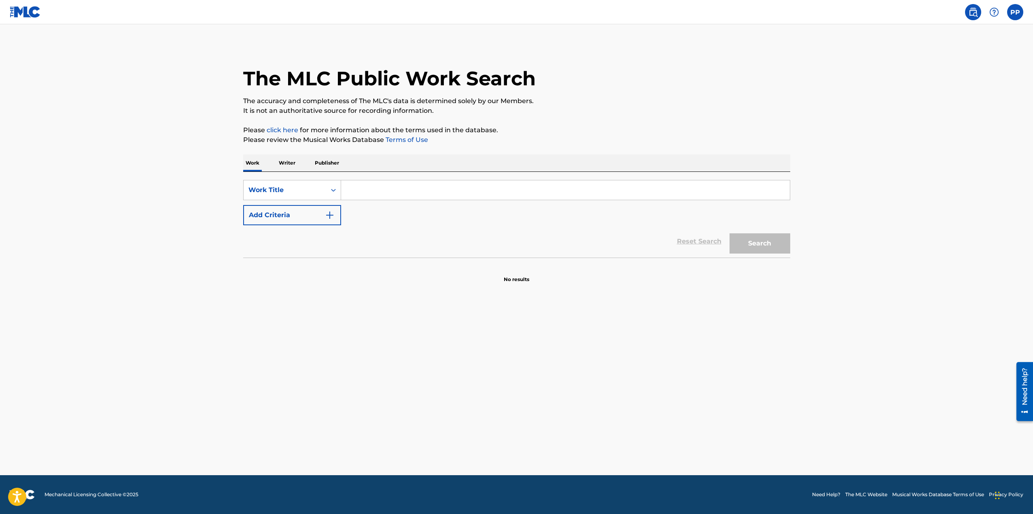
click at [1018, 13] on div "PP PP [PERSON_NAME] [EMAIL_ADDRESS][DOMAIN_NAME] Notification Preferences Profi…" at bounding box center [1015, 12] width 16 height 16
click at [323, 163] on p "Publisher" at bounding box center [326, 163] width 29 height 17
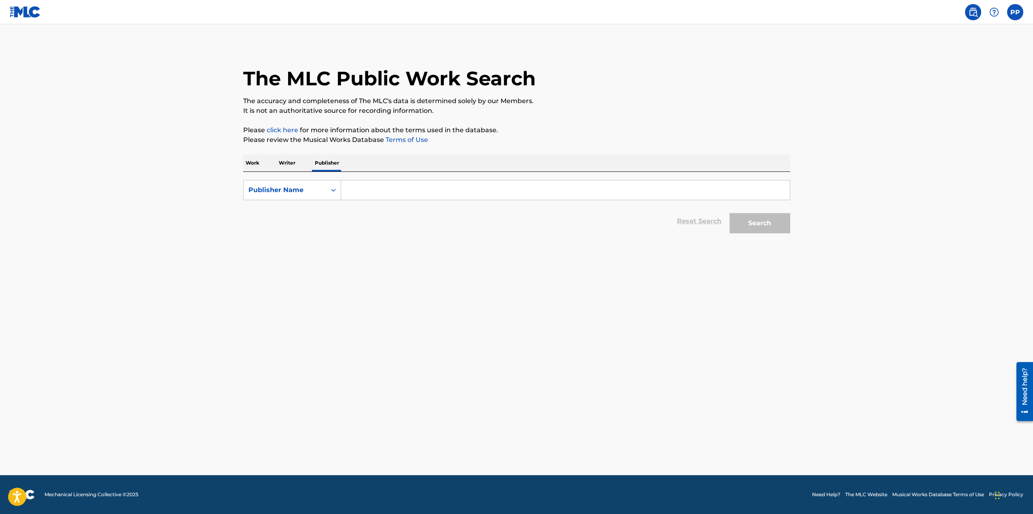
click at [293, 166] on p "Writer" at bounding box center [286, 163] width 21 height 17
click at [322, 168] on p "Publisher" at bounding box center [326, 163] width 29 height 17
click at [367, 189] on input "Search Form" at bounding box center [565, 190] width 449 height 19
click at [431, 194] on input "Search Form" at bounding box center [565, 190] width 449 height 19
click at [427, 191] on input "PNP JAZZ Records" at bounding box center [565, 190] width 449 height 19
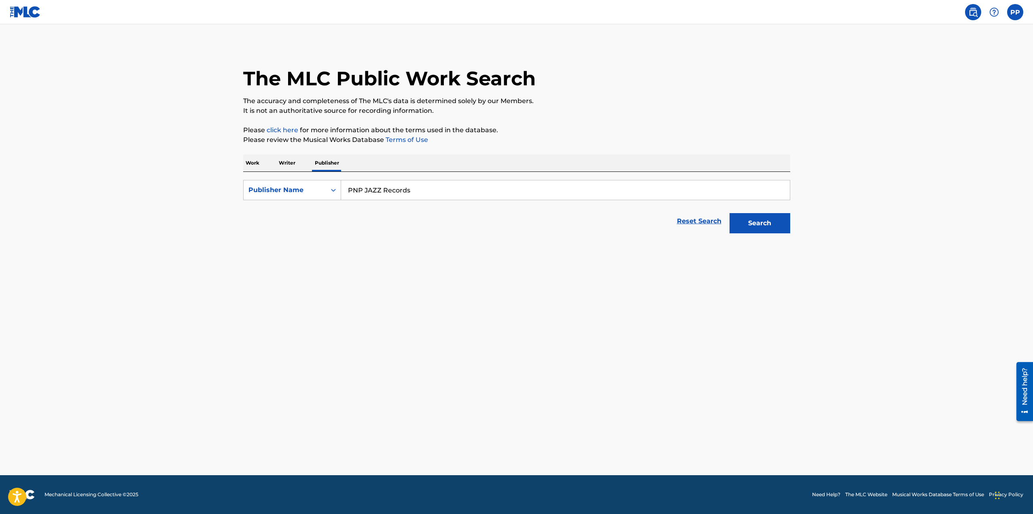
type input "PNP JAZZ Records"
click at [287, 162] on p "Writer" at bounding box center [286, 163] width 21 height 17
click at [401, 193] on input "Search Form" at bounding box center [565, 190] width 449 height 19
click at [436, 198] on input "[PERSON_NAME]" at bounding box center [565, 190] width 449 height 19
type input "[PERSON_NAME]"
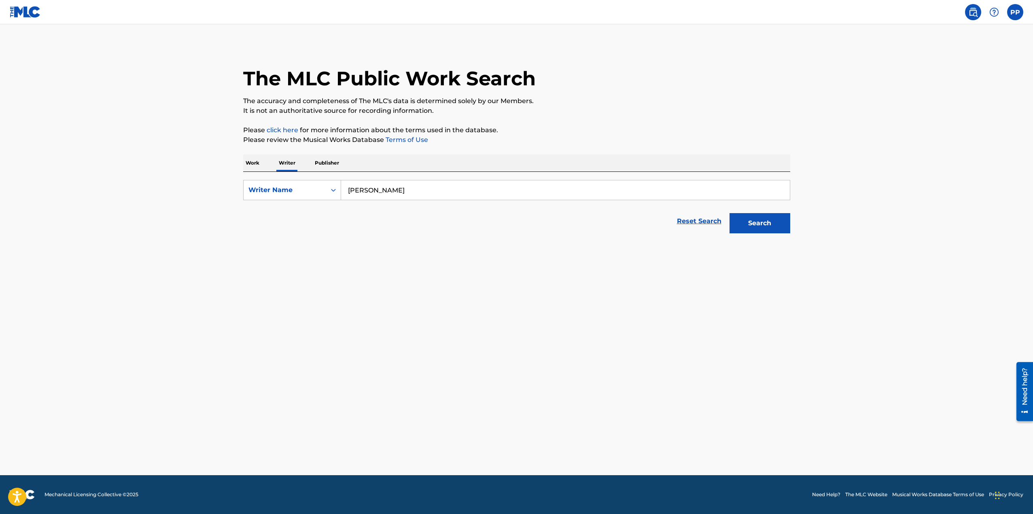
click at [441, 131] on p "Please click here for more information about the terms used in the database." at bounding box center [516, 130] width 547 height 10
click at [28, 13] on img at bounding box center [25, 12] width 31 height 12
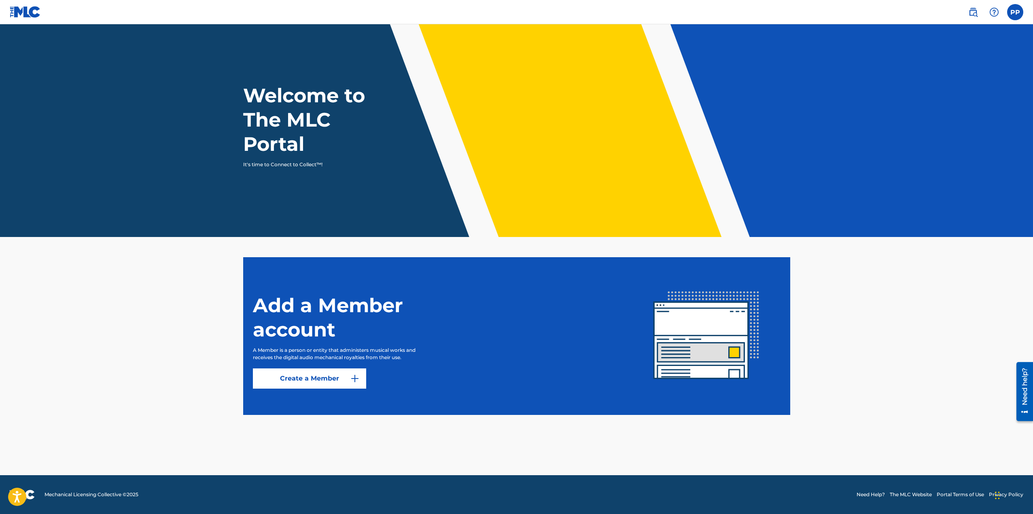
click at [1019, 18] on label at bounding box center [1015, 12] width 16 height 16
click at [1015, 12] on input "PP [PERSON_NAME] [EMAIL_ADDRESS][DOMAIN_NAME] Notification Preferences Profile …" at bounding box center [1015, 12] width 0 height 0
click at [1019, 18] on div "PP PP [PERSON_NAME] [EMAIL_ADDRESS][DOMAIN_NAME] Notification Preferences Profi…" at bounding box center [1015, 12] width 16 height 16
